Goal: Information Seeking & Learning: Learn about a topic

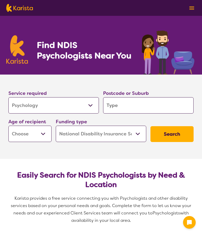
select select "Psychology"
select select "NDIS"
select select "Psychology"
select select "NDIS"
click at [120, 106] on input "search" at bounding box center [148, 105] width 90 height 16
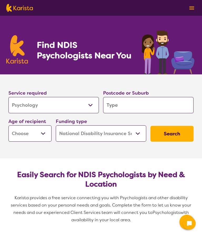
type input "5"
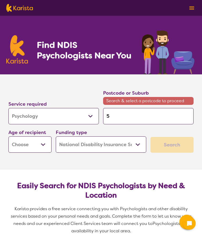
type input "50"
type input "502"
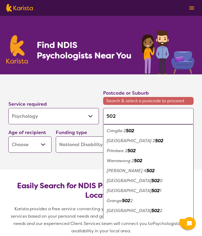
type input "5024"
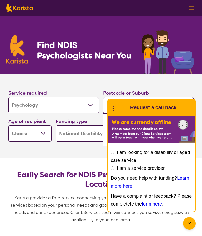
type input "5024"
click at [170, 84] on section "Service required Allied Health Assistant Assessment ([MEDICAL_DATA] or [MEDICAL…" at bounding box center [101, 108] width 202 height 69
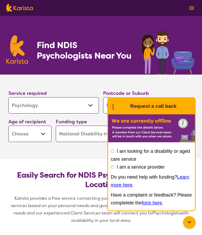
click at [47, 133] on select "Early Childhood - 0 to 9 Child - 10 to 11 Adolescent - 12 to 17 Adult - 18 to 6…" at bounding box center [29, 133] width 43 height 16
select select "AD"
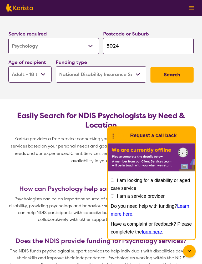
scroll to position [59, 0]
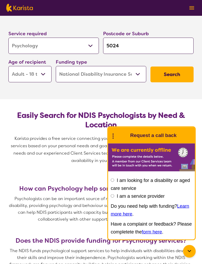
click at [176, 74] on button "Search" at bounding box center [171, 75] width 43 height 16
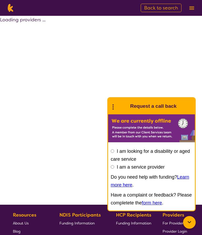
select select "by_score"
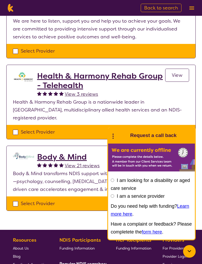
scroll to position [234, 0]
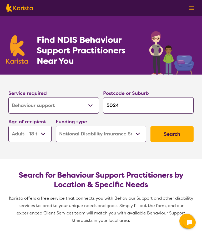
select select "Behaviour support"
select select "AD"
select select "NDIS"
select select "Behaviour support"
select select "AD"
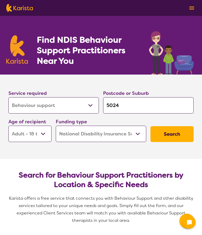
select select "NDIS"
